Goal: Information Seeking & Learning: Learn about a topic

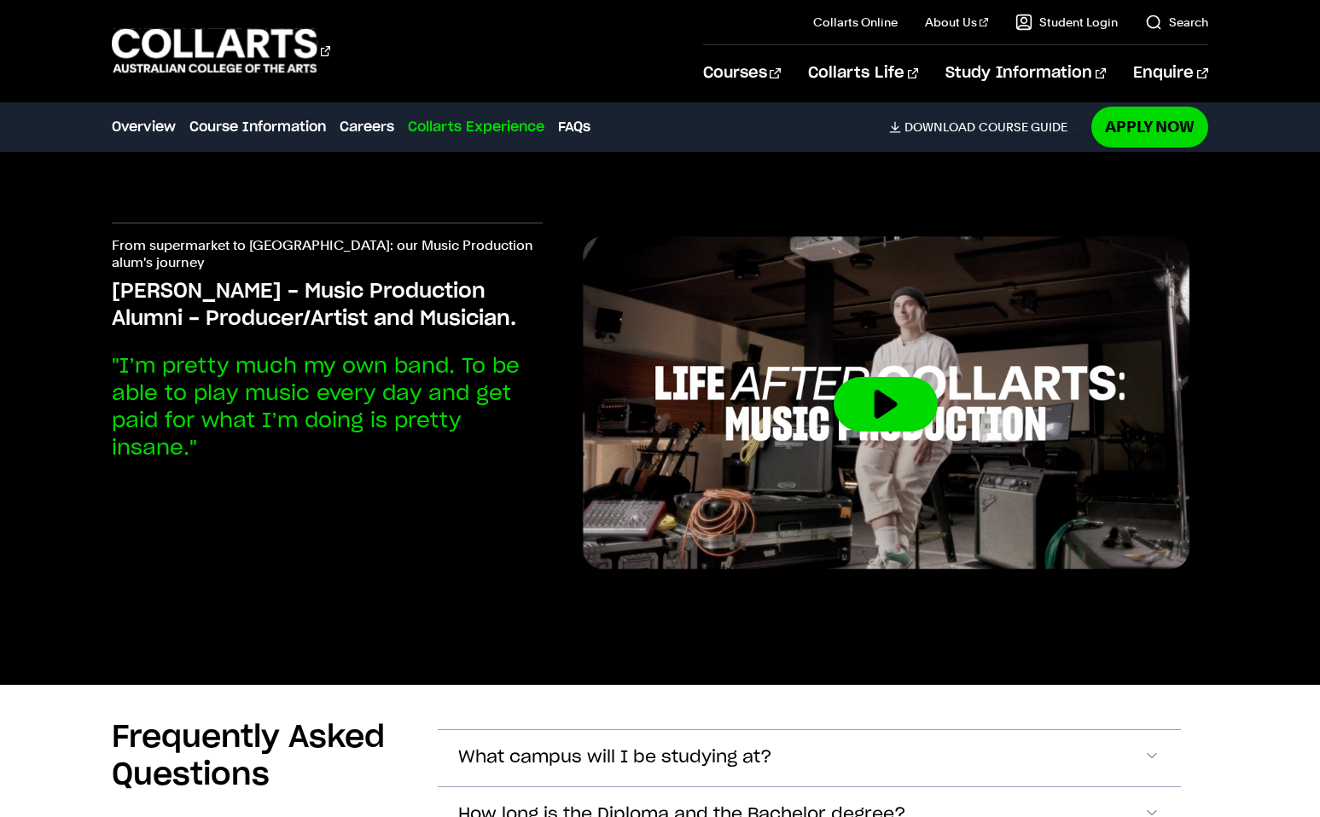
scroll to position [5556, 0]
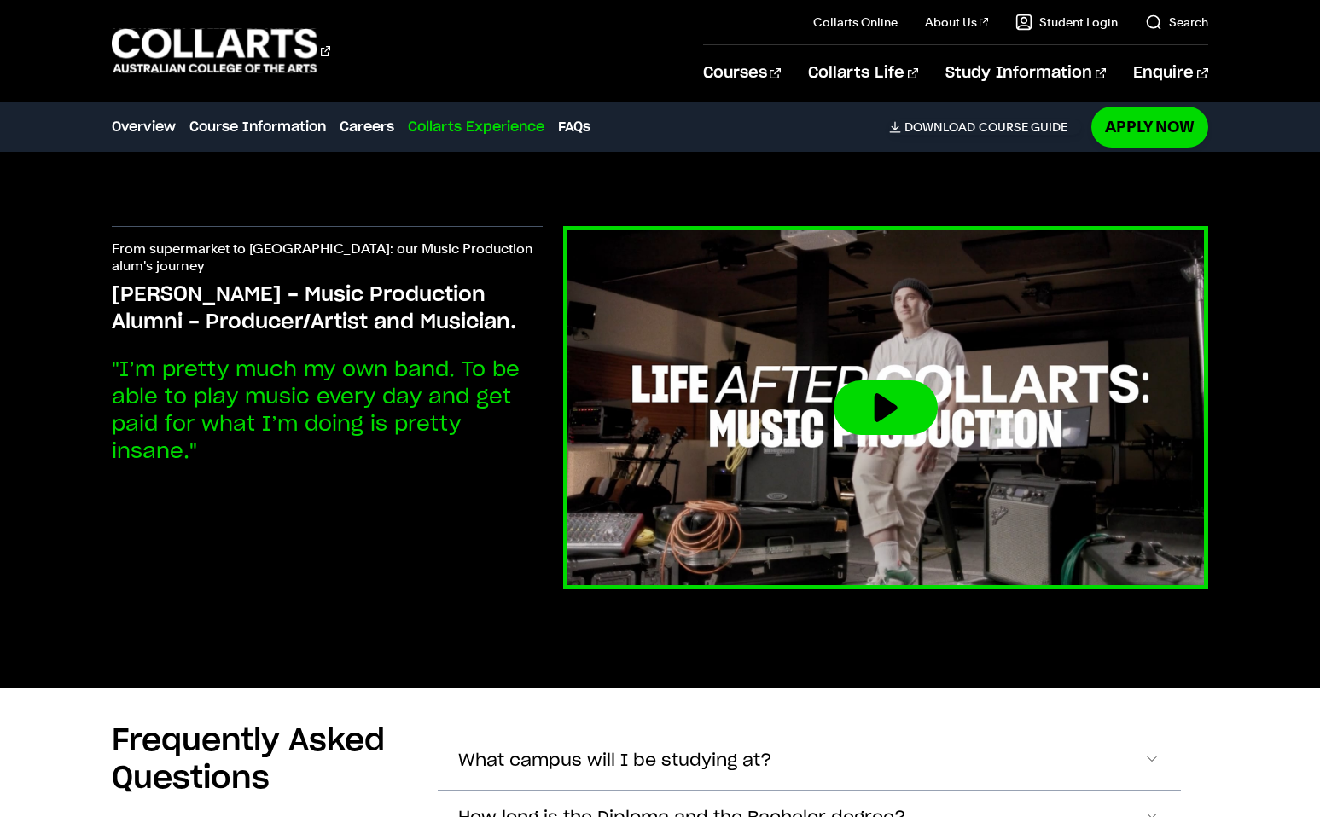
click at [874, 380] on button at bounding box center [885, 407] width 104 height 55
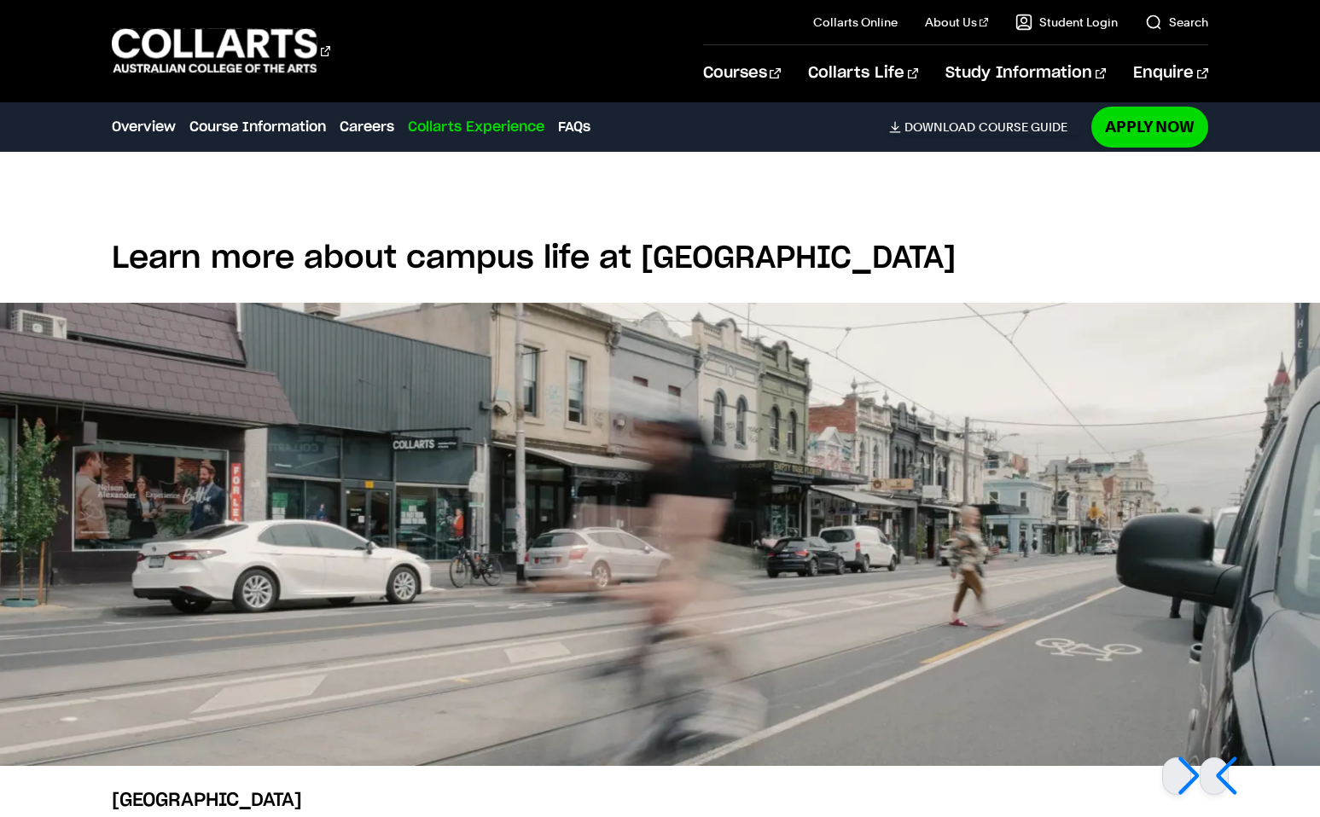
scroll to position [4632, 0]
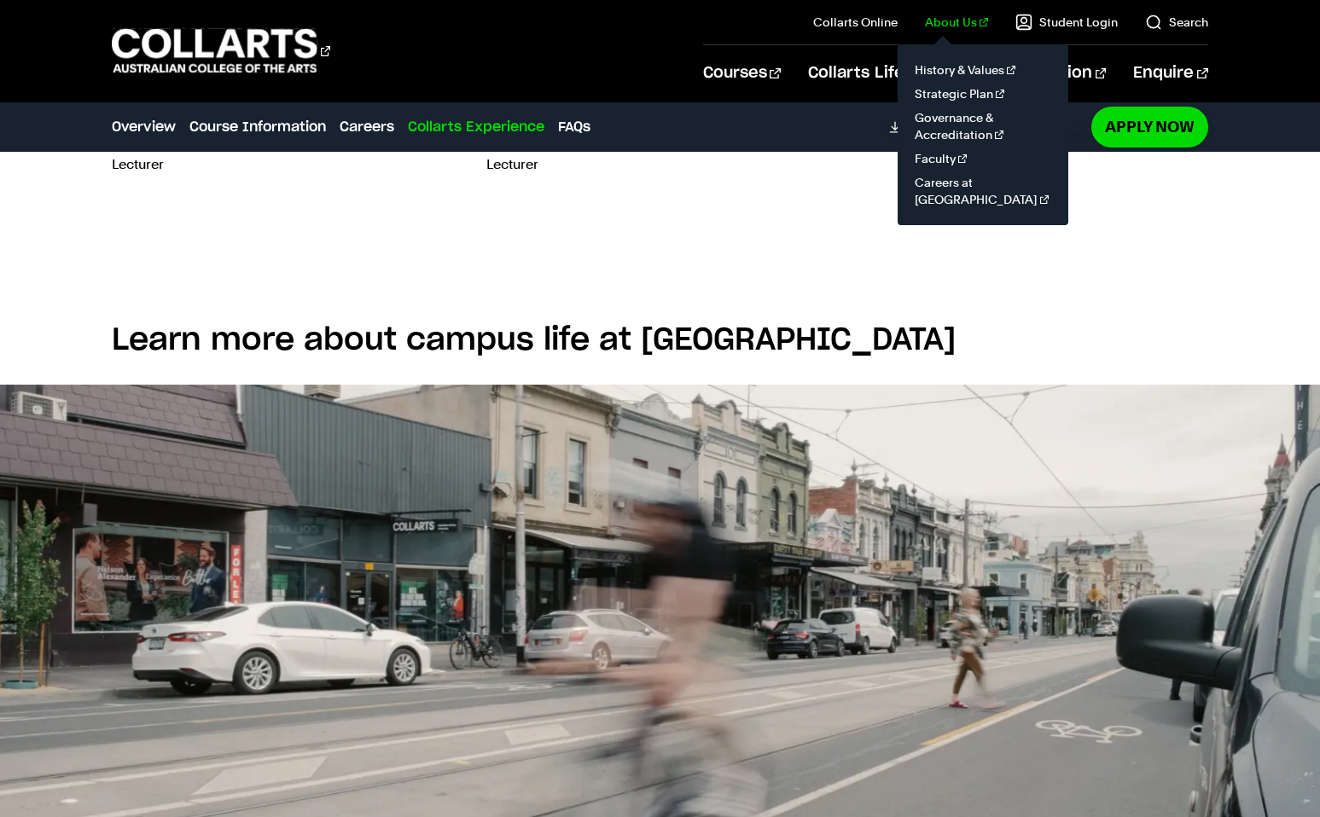
click at [959, 16] on link "About Us" at bounding box center [956, 22] width 63 height 17
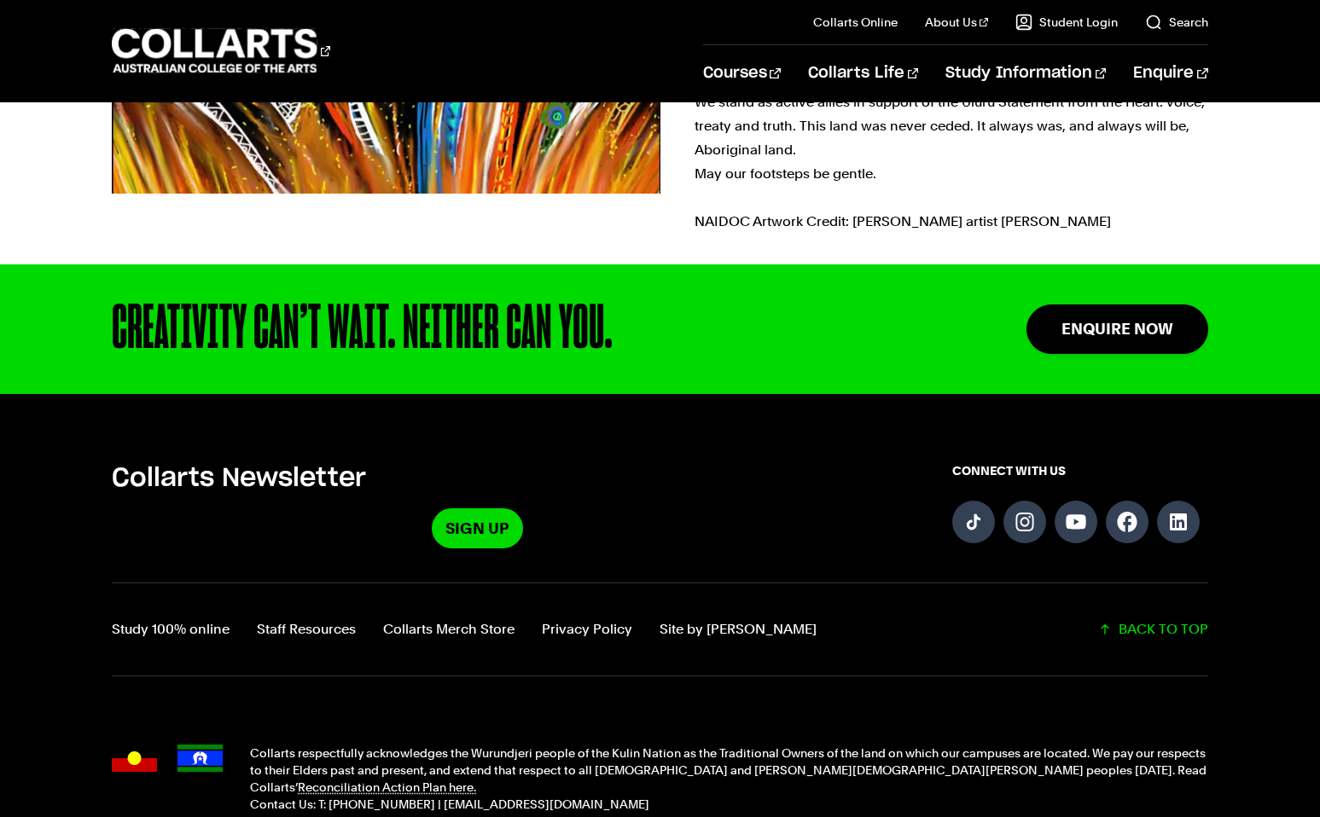
scroll to position [682, 0]
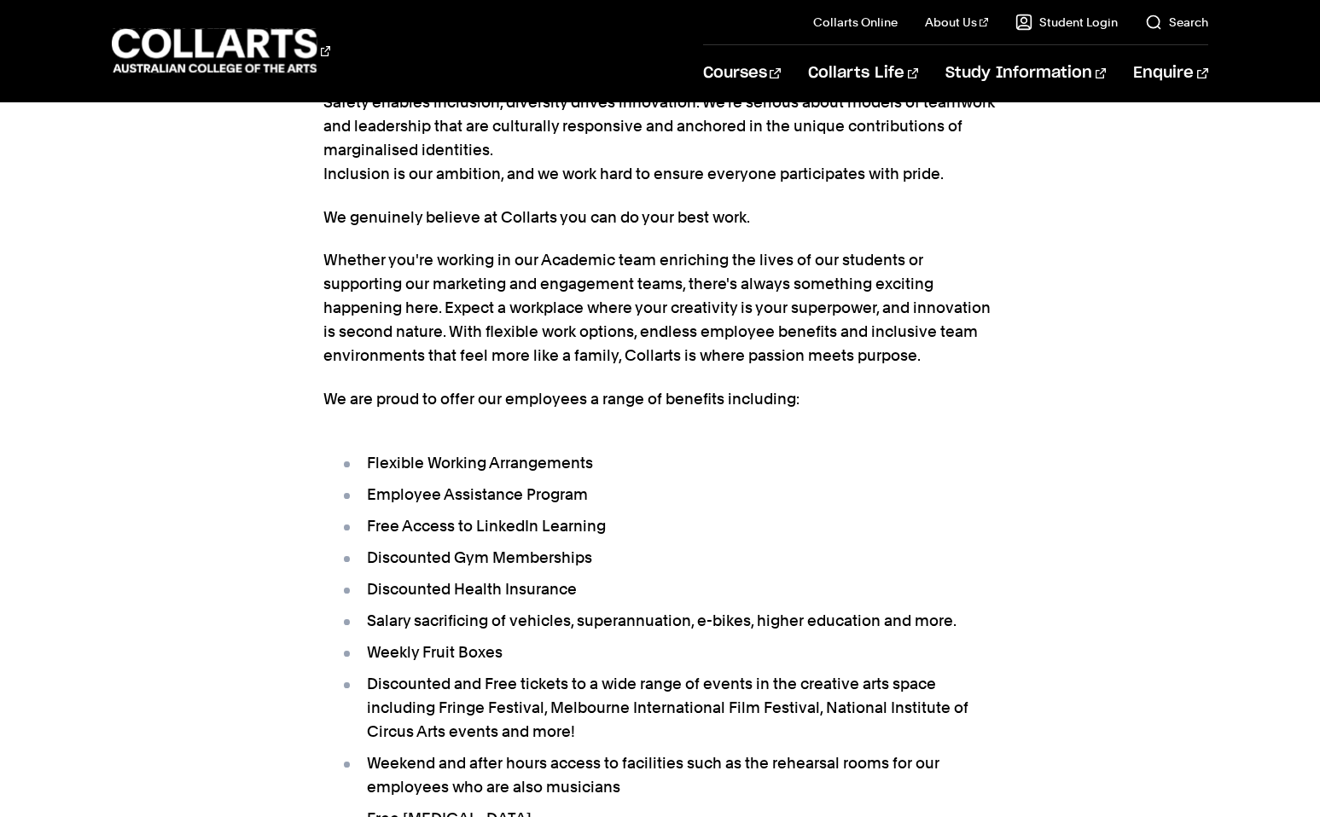
scroll to position [352, 0]
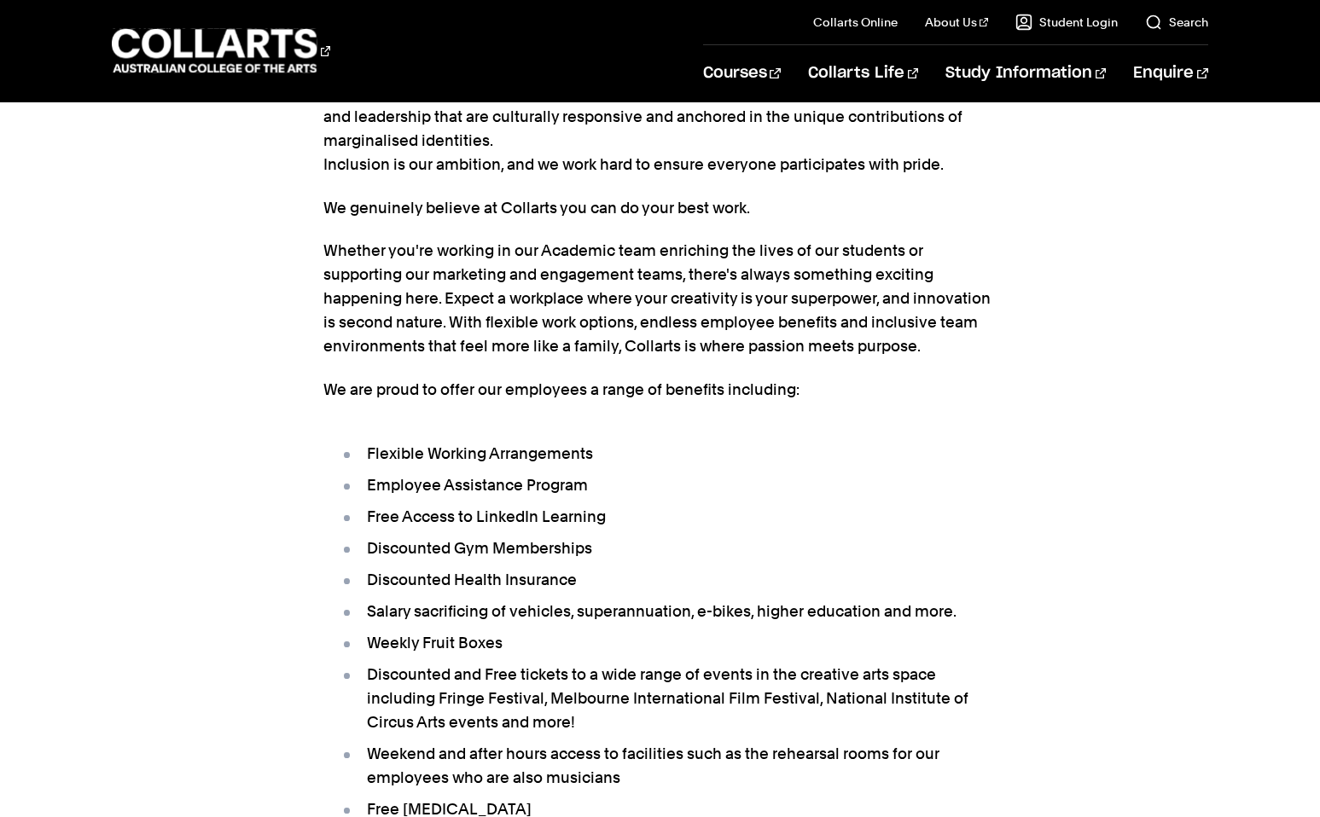
click at [567, 563] on ul "Flexible Working Arrangements Employee Assistance Program Free Access to Linked…" at bounding box center [660, 695] width 674 height 548
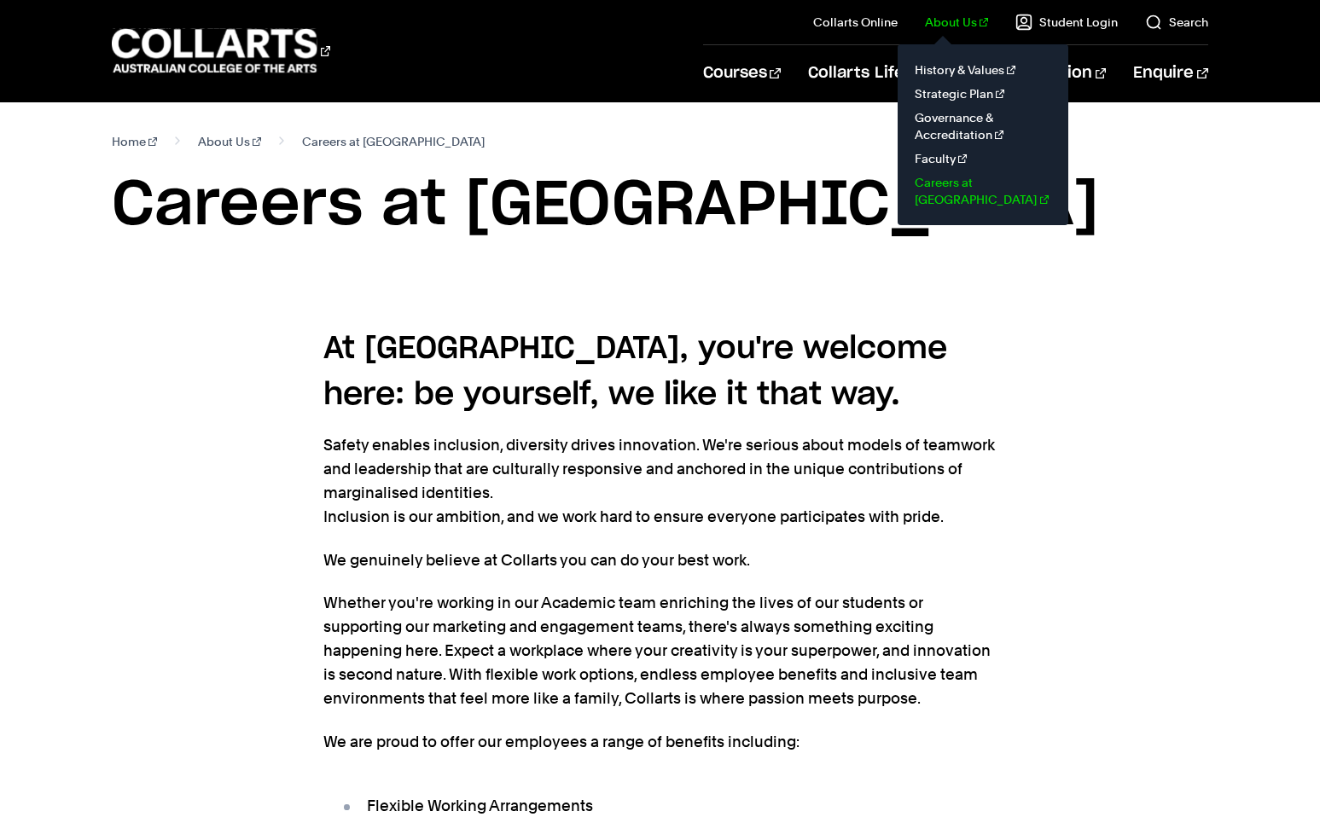
click at [962, 183] on link "Careers at [GEOGRAPHIC_DATA]" at bounding box center [982, 191] width 143 height 41
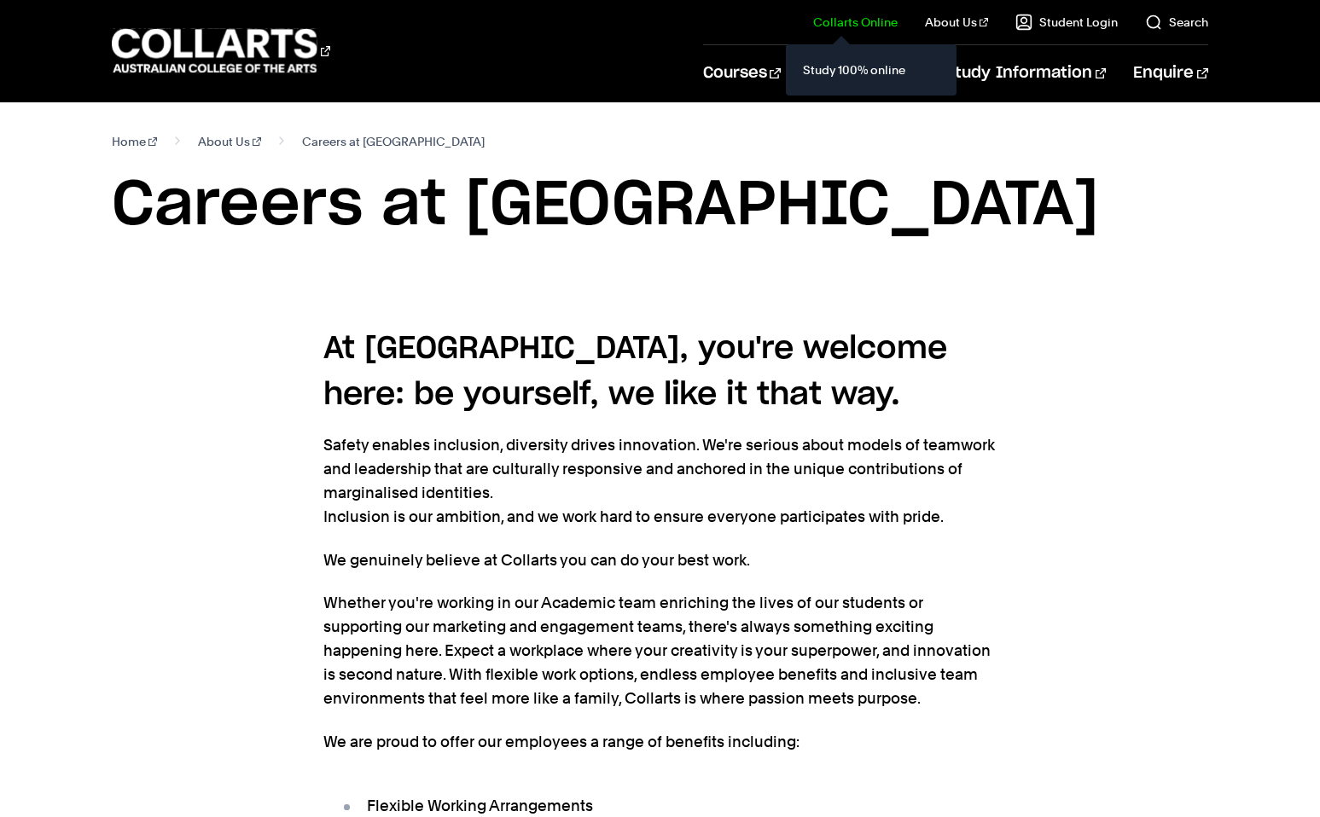
click at [874, 20] on link "Collarts Online" at bounding box center [855, 22] width 84 height 17
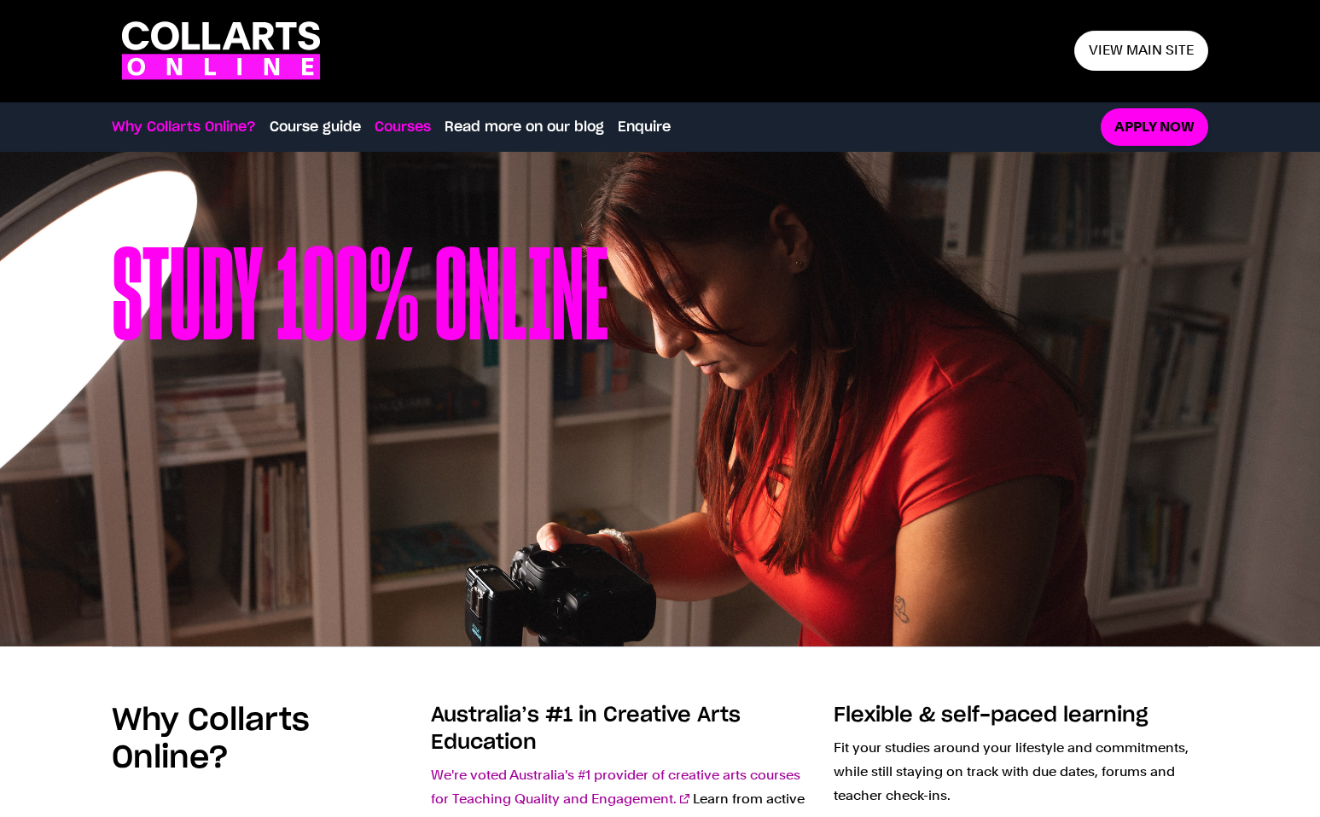
click at [412, 119] on link "Courses" at bounding box center [402, 127] width 56 height 20
click at [194, 45] on polygon at bounding box center [192, 35] width 18 height 27
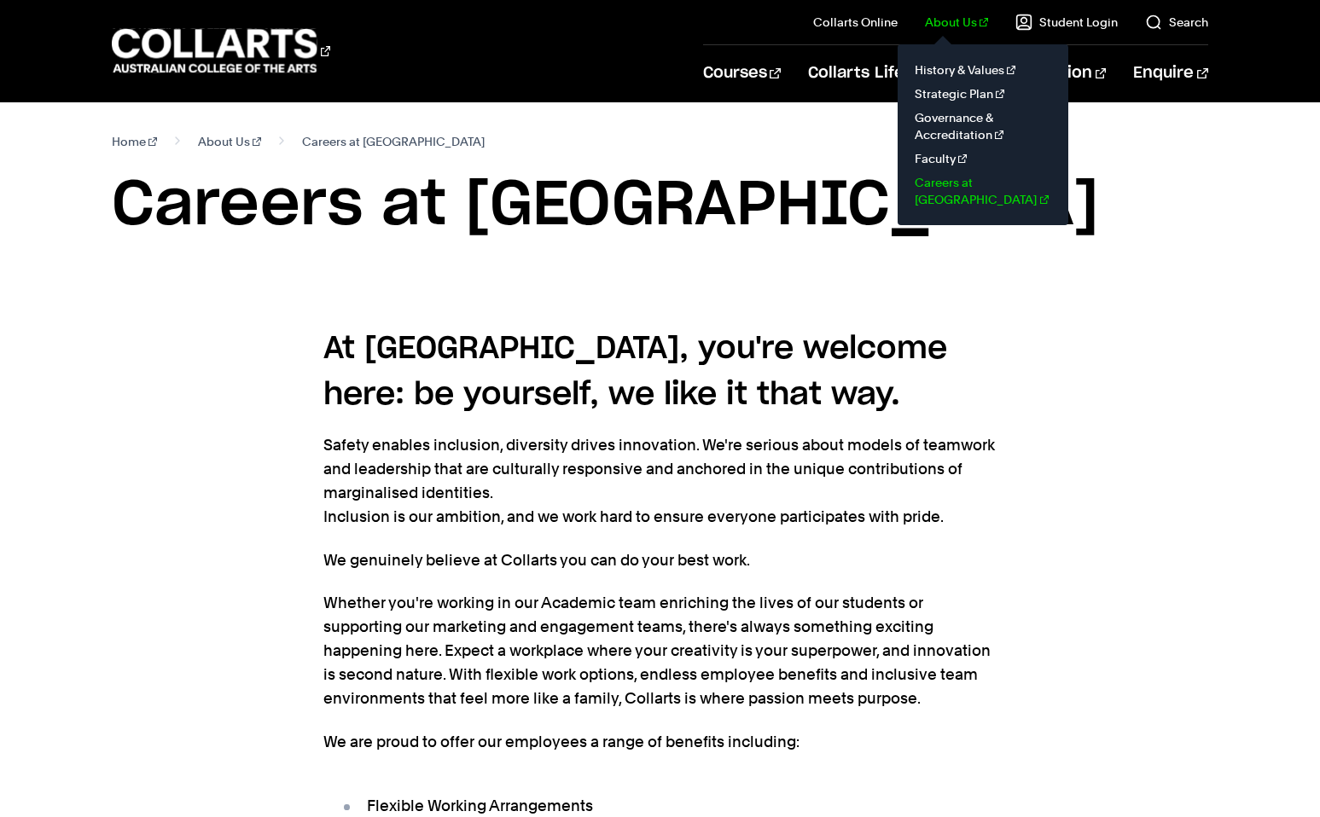
click at [983, 186] on link "Careers at [GEOGRAPHIC_DATA]" at bounding box center [982, 191] width 143 height 41
